Goal: Find specific page/section: Find specific page/section

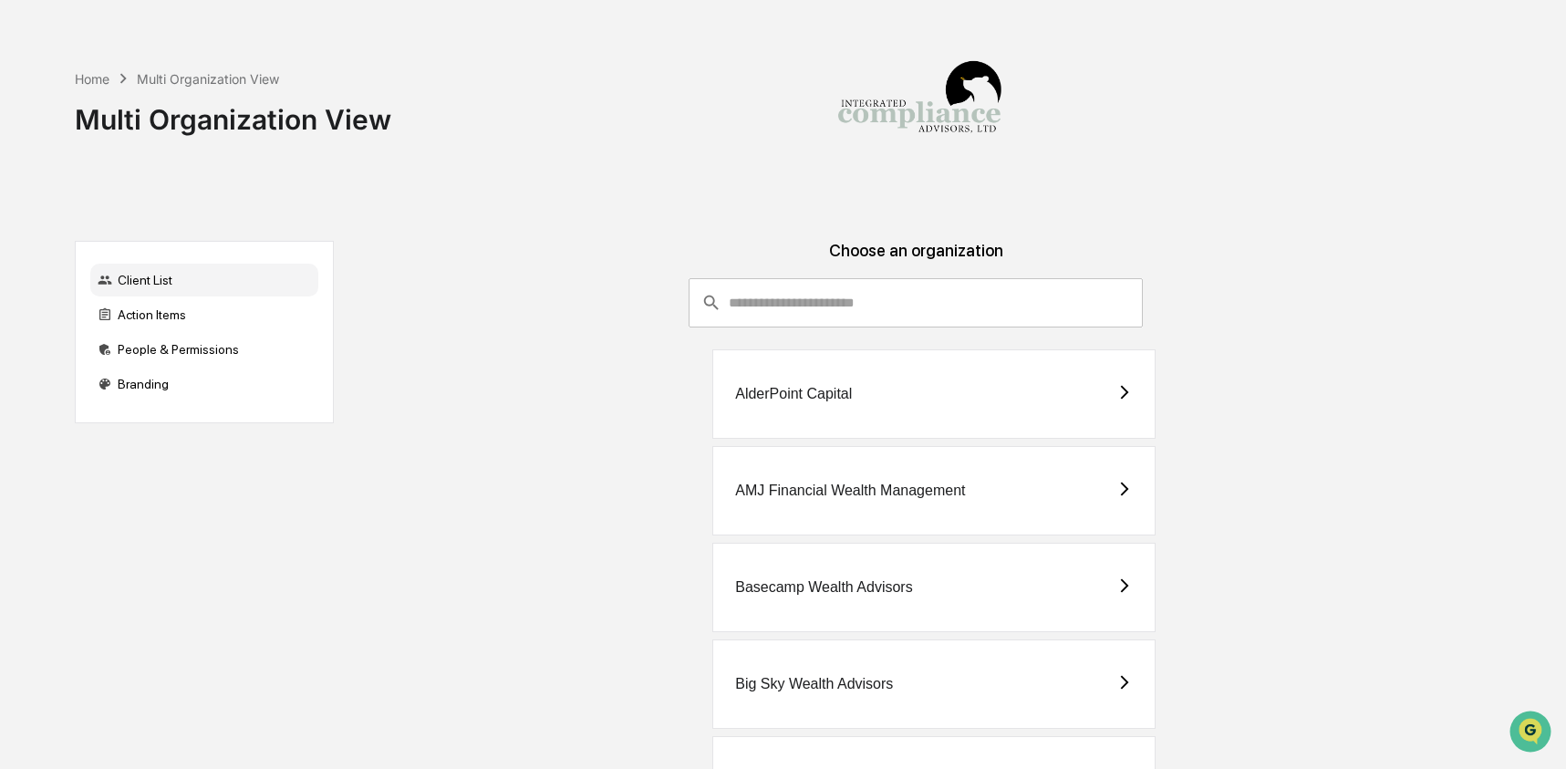
click at [748, 311] on input "consultant-dashboard__filter-organizations-search-bar" at bounding box center [936, 302] width 414 height 49
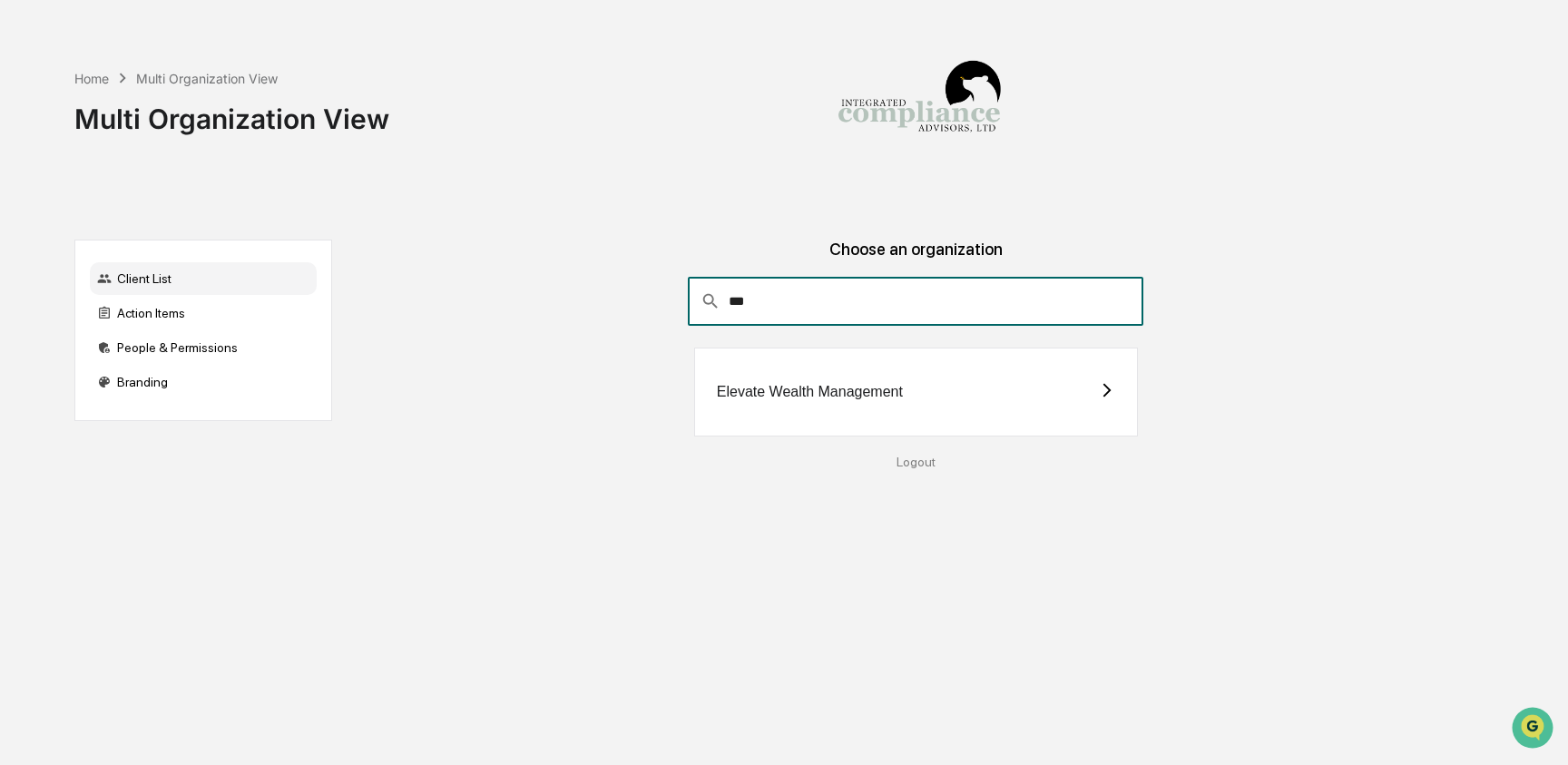
type input "***"
click at [778, 387] on div "Elevate Wealth Management" at bounding box center [810, 392] width 186 height 16
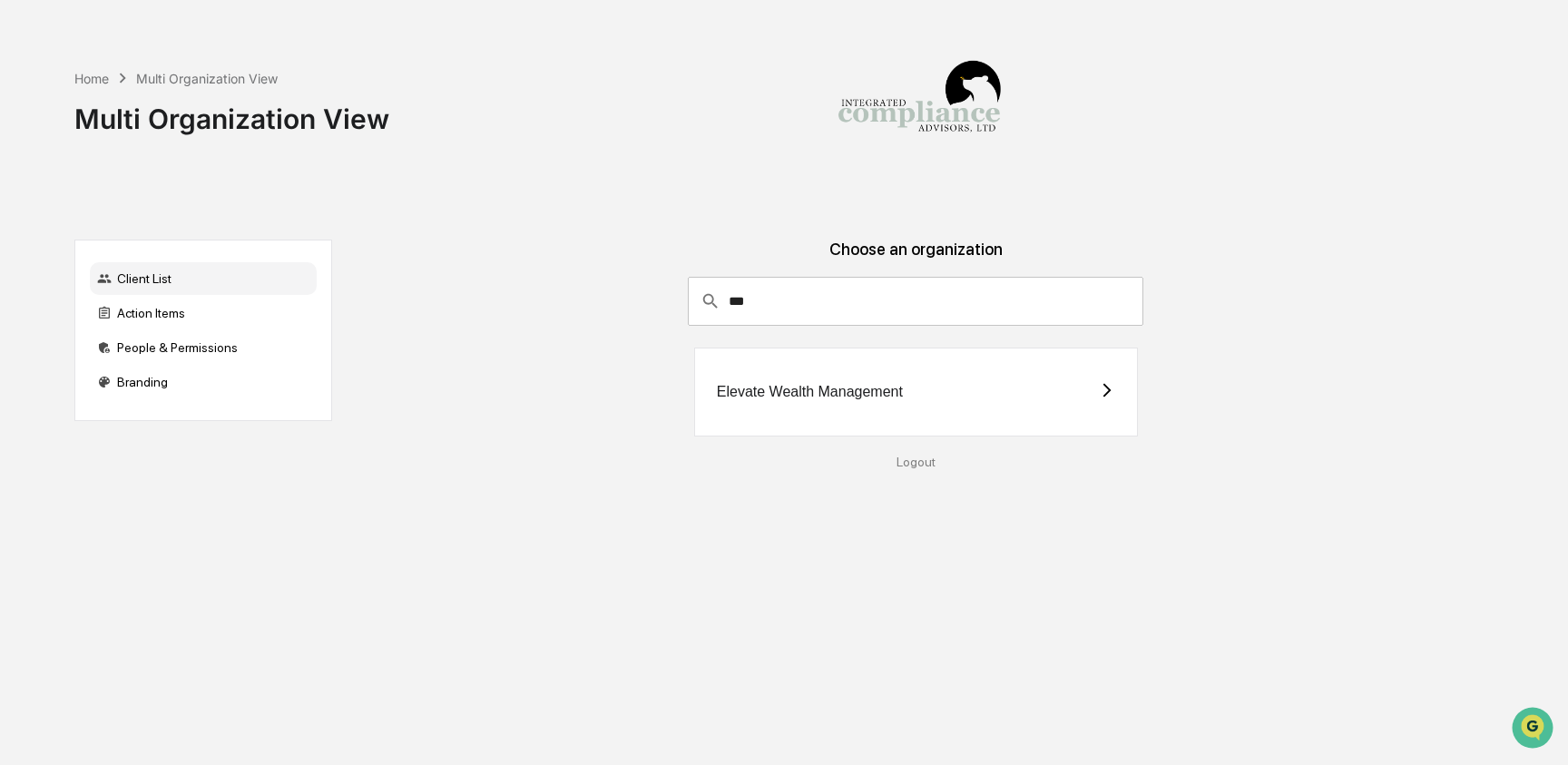
click at [767, 389] on div "Elevate Wealth Management" at bounding box center [810, 392] width 186 height 16
